Goal: Find contact information: Find contact information

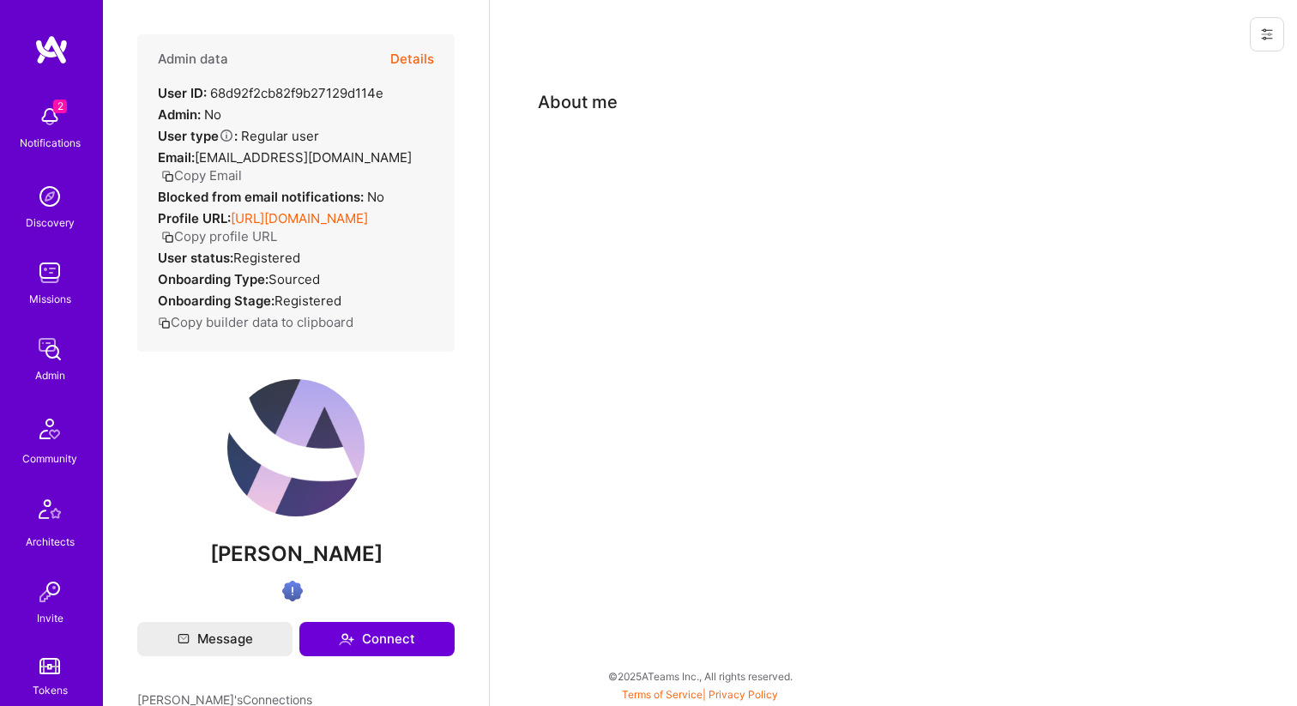
click at [297, 543] on span "[PERSON_NAME]" at bounding box center [295, 554] width 317 height 26
click at [297, 543] on span "Abiy Woldetsadik" at bounding box center [295, 554] width 317 height 26
copy div "Abiy Woldetsadik"
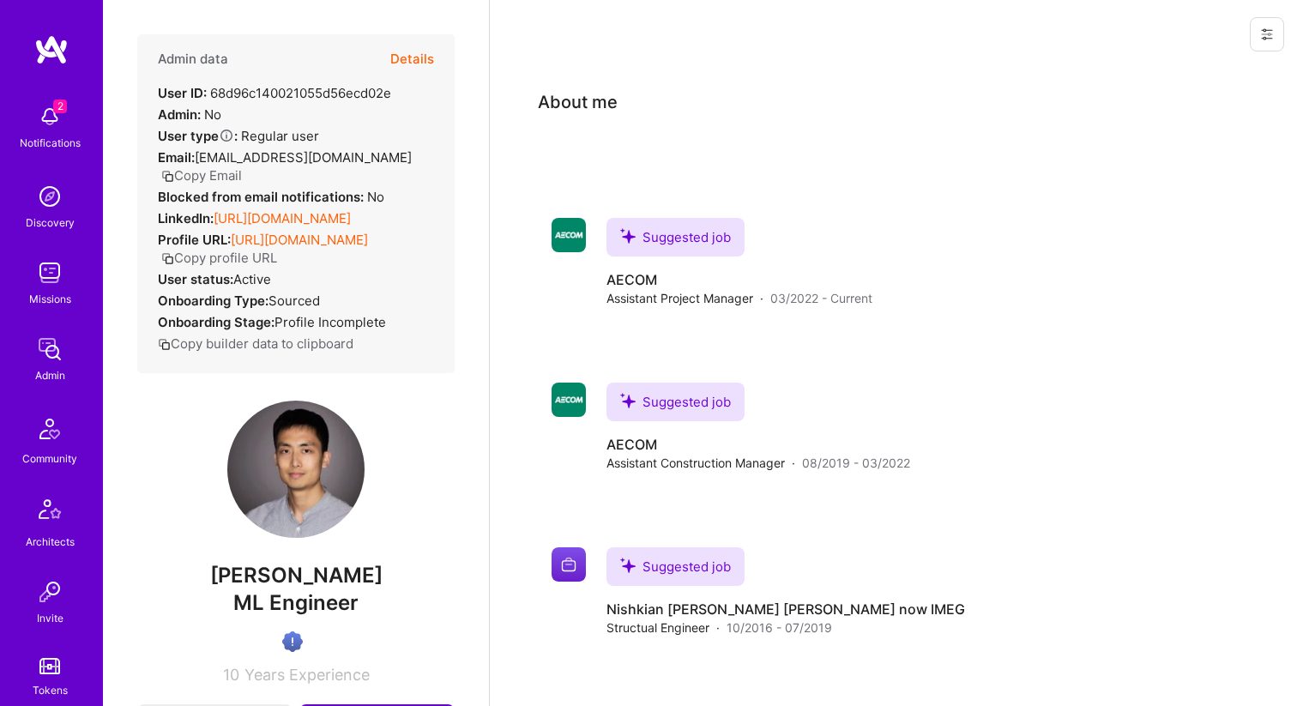
click at [296, 217] on link "https://linkedin.com/in/chenghou" at bounding box center [282, 218] width 137 height 16
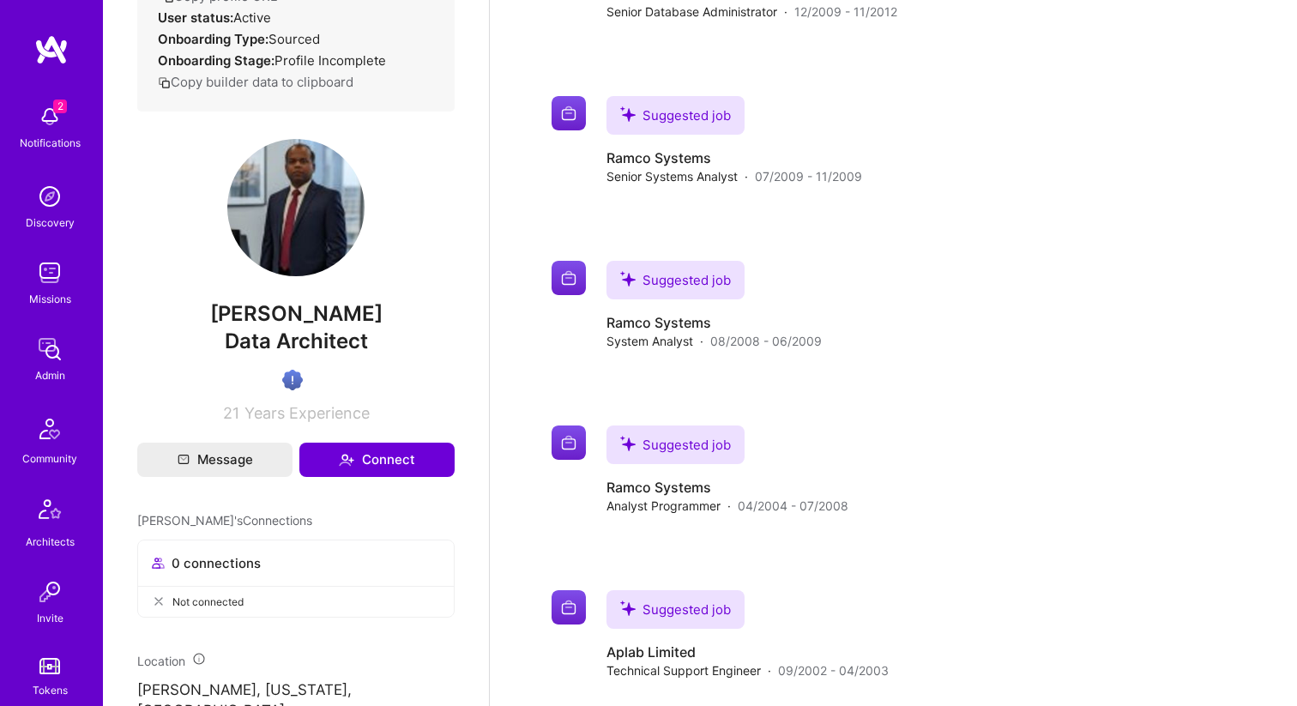
scroll to position [987, 0]
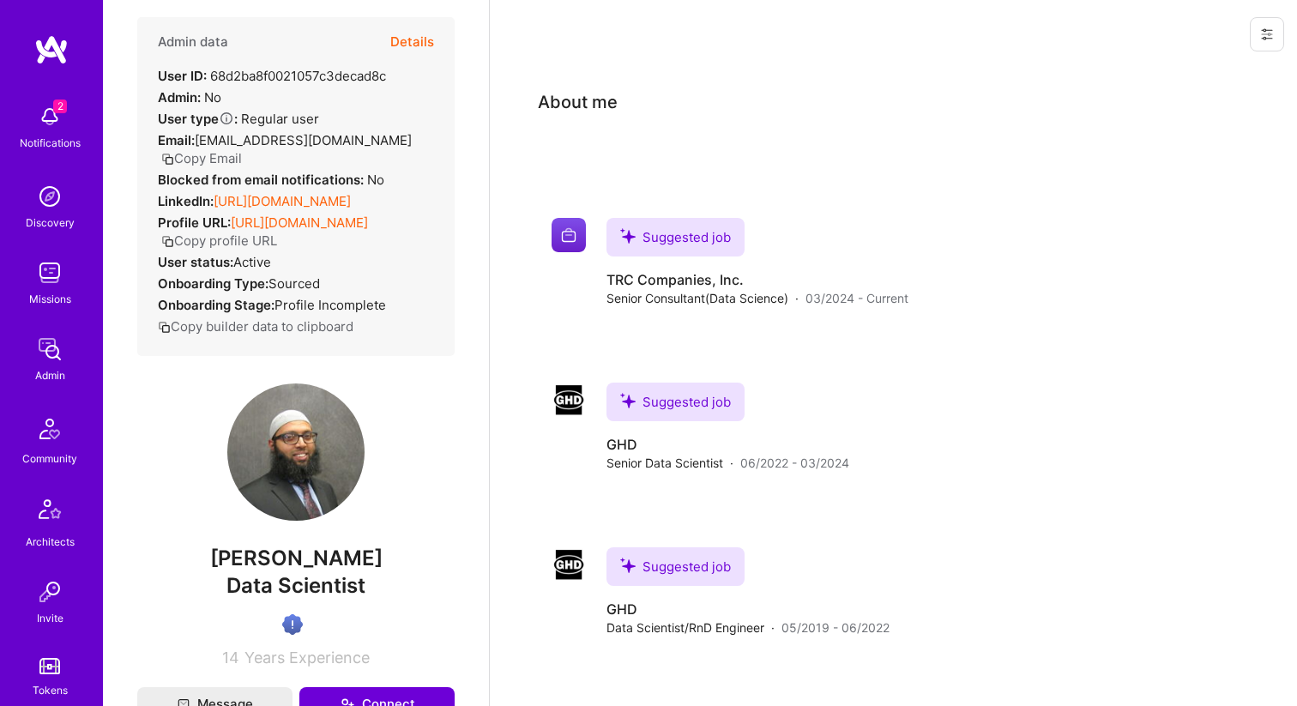
scroll to position [24, 0]
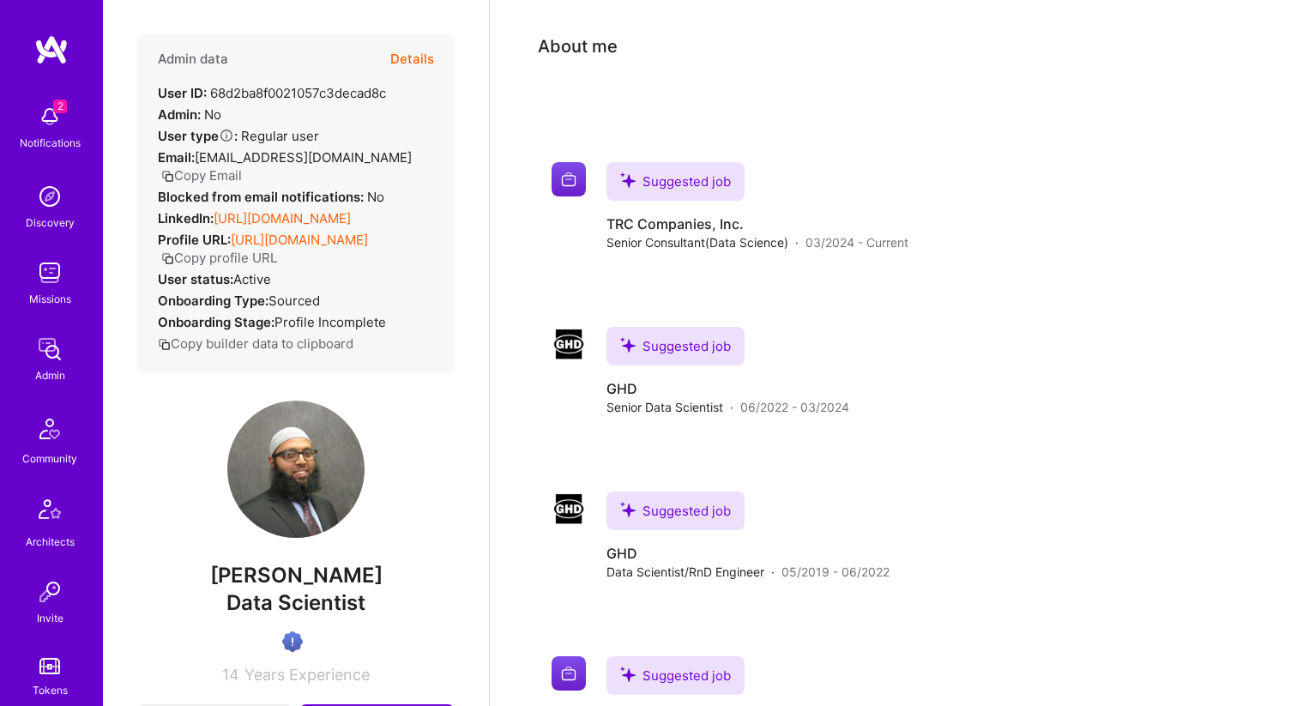
scroll to position [65, 0]
